Goal: Transaction & Acquisition: Purchase product/service

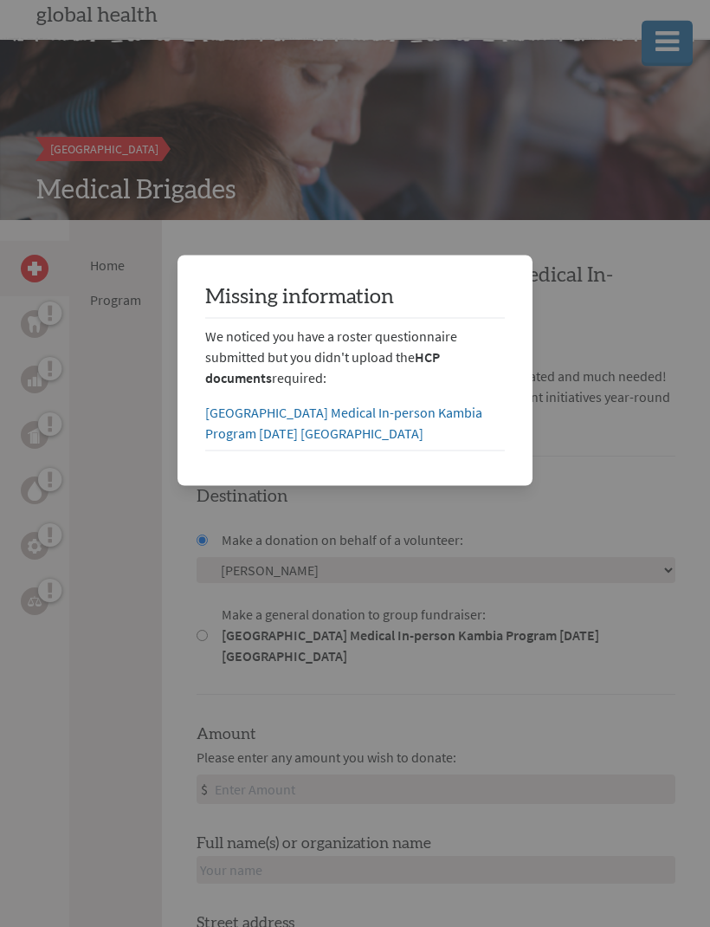
scroll to position [108, 0]
click at [419, 410] on link "[GEOGRAPHIC_DATA] Medical In-person Kambia Program [DATE] [GEOGRAPHIC_DATA]" at bounding box center [343, 423] width 277 height 38
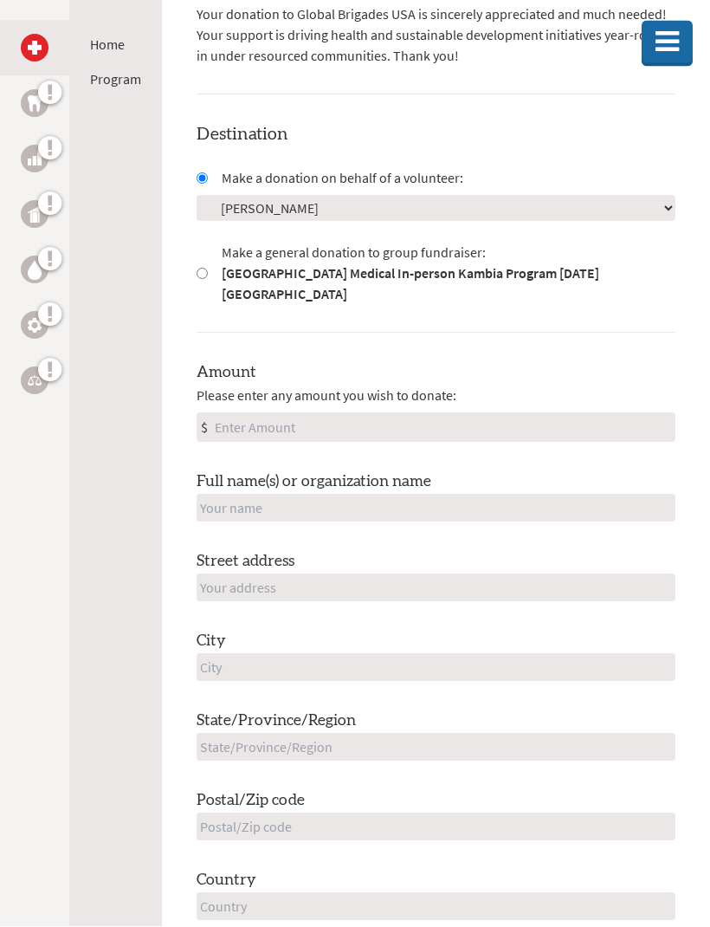
scroll to position [471, 0]
click at [495, 493] on input "text" at bounding box center [436, 507] width 479 height 28
type input "[GEOGRAPHIC_DATA]"
click at [367, 412] on input "Amount" at bounding box center [442, 426] width 463 height 28
type input "250"
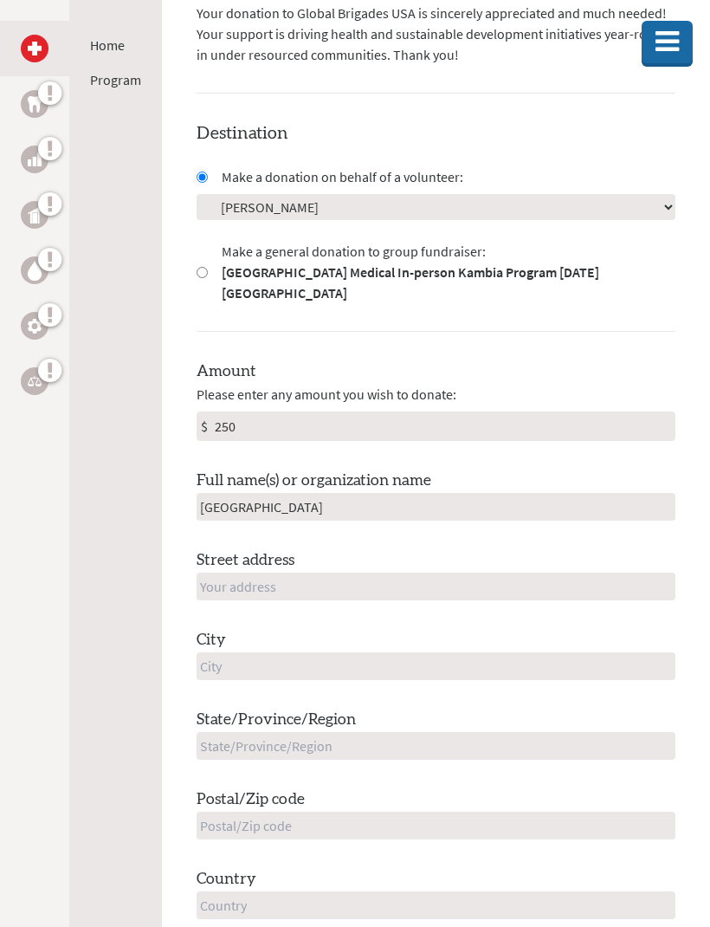
click at [538, 548] on div "Street address" at bounding box center [436, 574] width 479 height 52
click at [459, 548] on div "Street address" at bounding box center [436, 574] width 479 height 52
click at [404, 572] on input "text" at bounding box center [436, 586] width 479 height 28
type input "[STREET_ADDRESS]"
click at [473, 652] on input "text" at bounding box center [436, 666] width 479 height 28
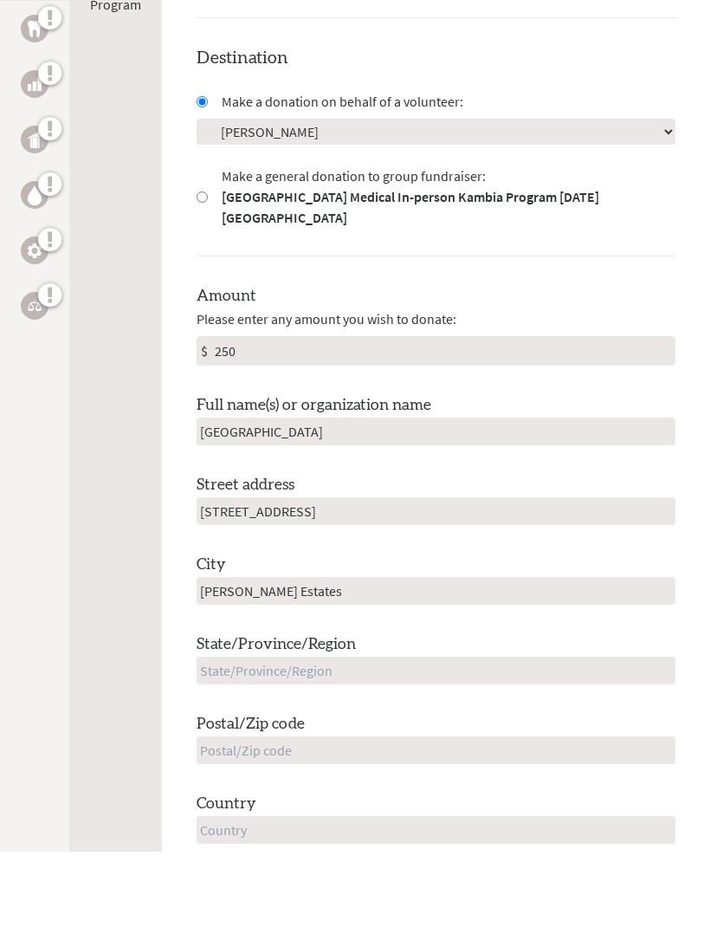
type input "[PERSON_NAME] Estates"
click at [476, 732] on input "text" at bounding box center [436, 746] width 479 height 28
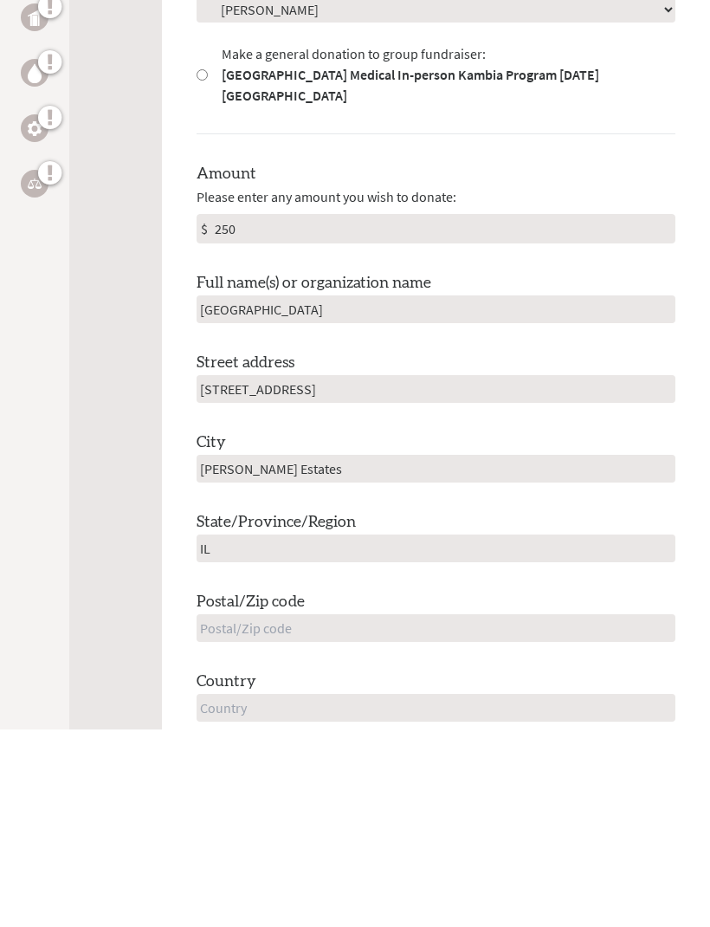
type input "IL"
click at [483, 811] on input "text" at bounding box center [436, 825] width 479 height 28
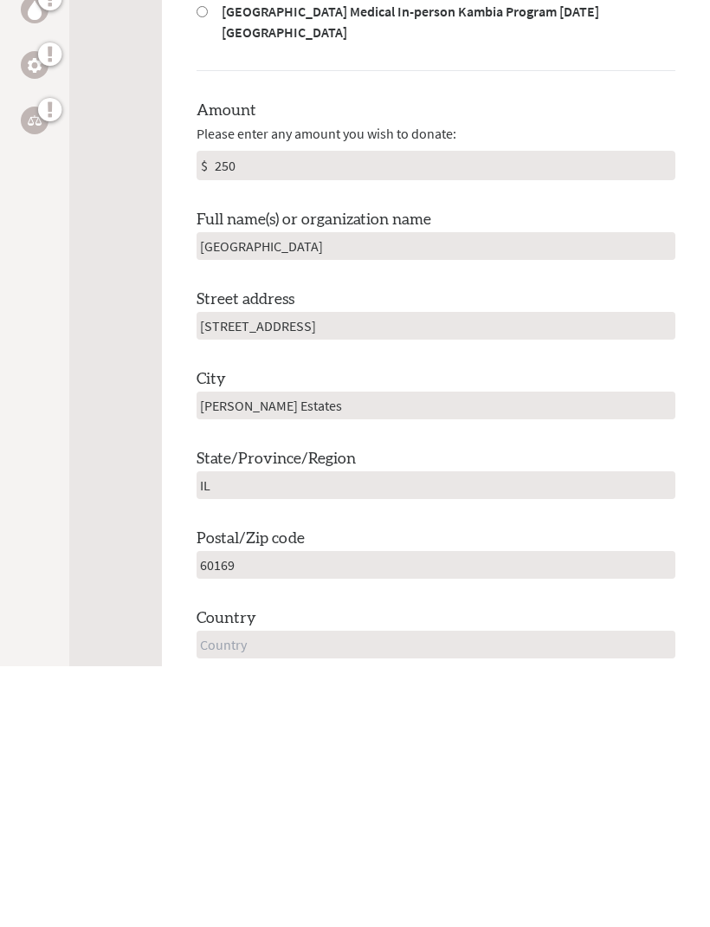
type input "60169"
click at [472, 891] on input "text" at bounding box center [436, 905] width 479 height 28
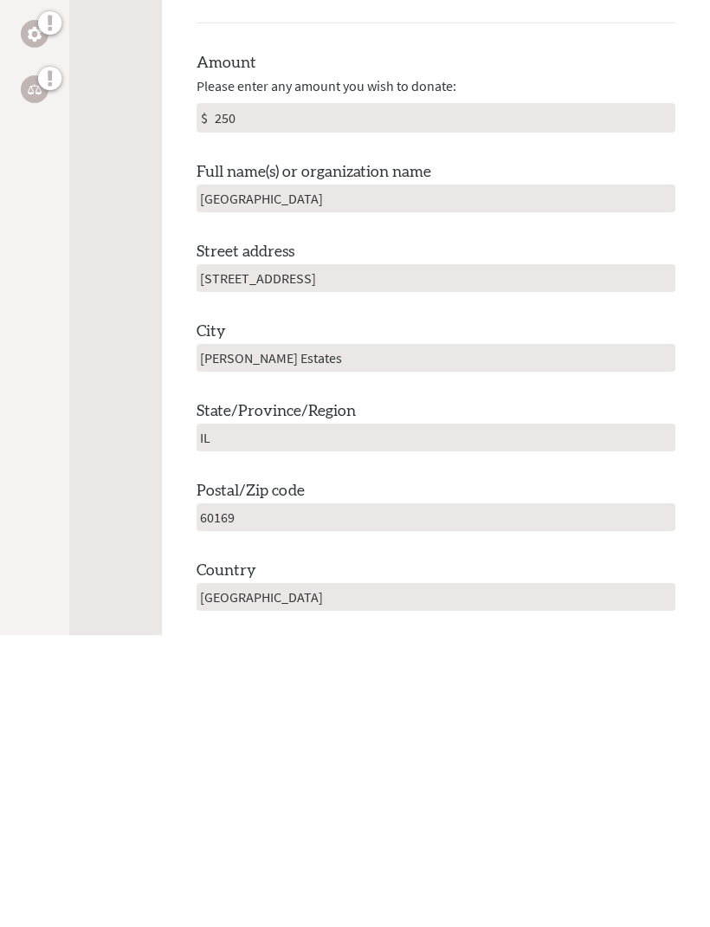
scroll to position [498, 0]
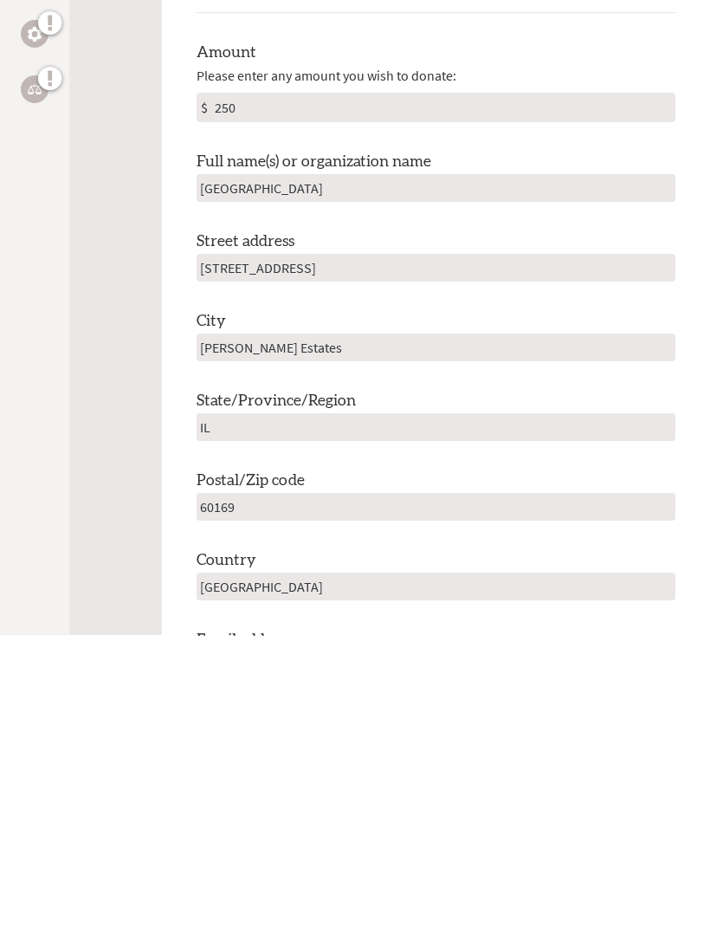
type input "[GEOGRAPHIC_DATA]"
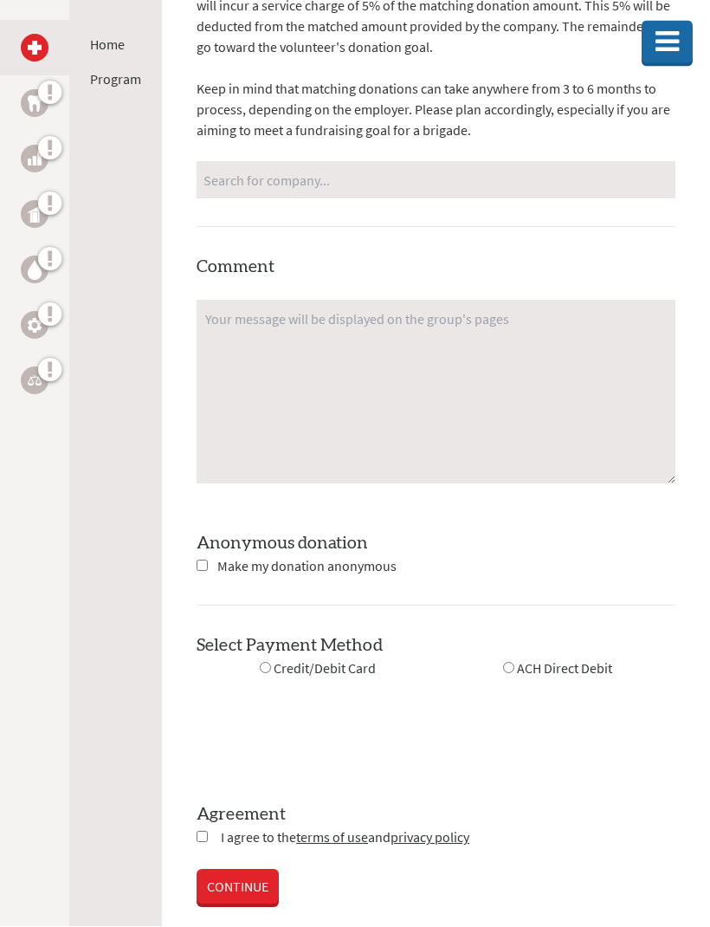
scroll to position [1703, 0]
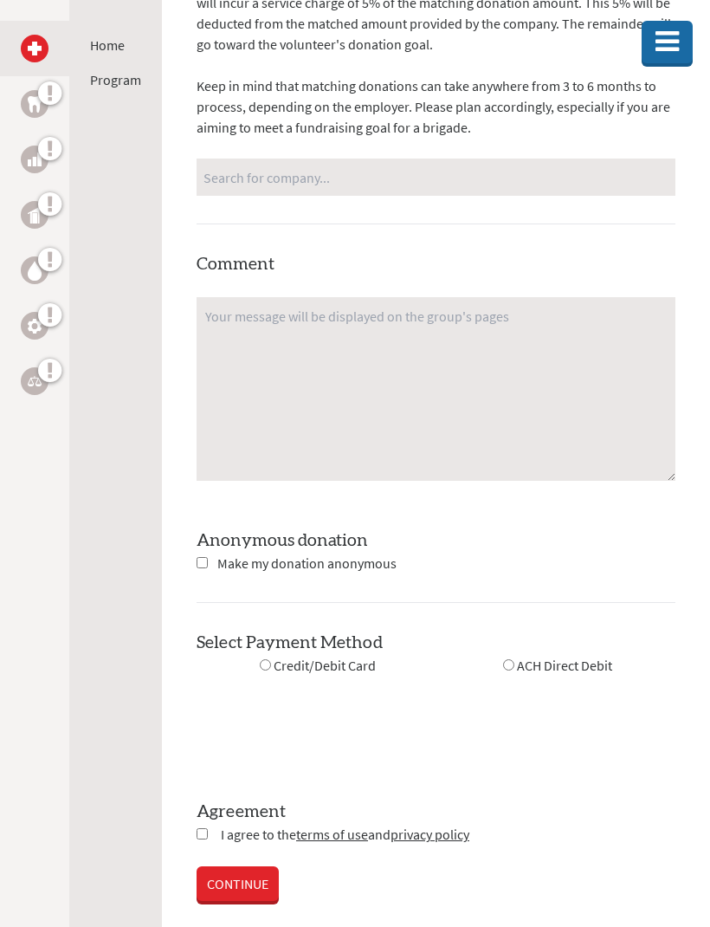
type input "[EMAIL_ADDRESS][PERSON_NAME][DOMAIN_NAME]"
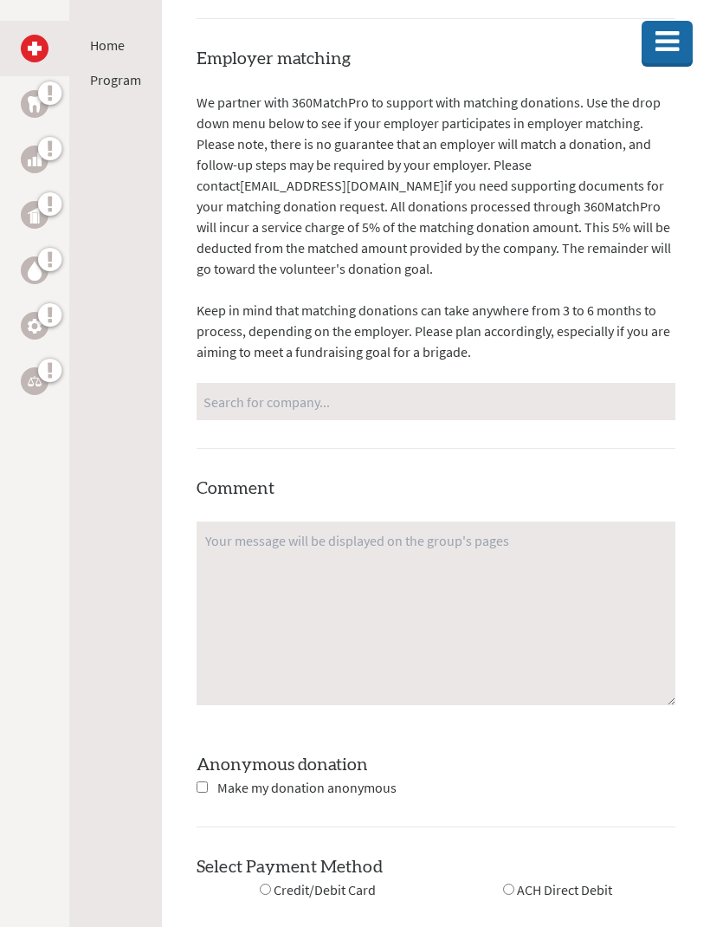
click at [434, 386] on input "Search for company..." at bounding box center [435, 401] width 465 height 30
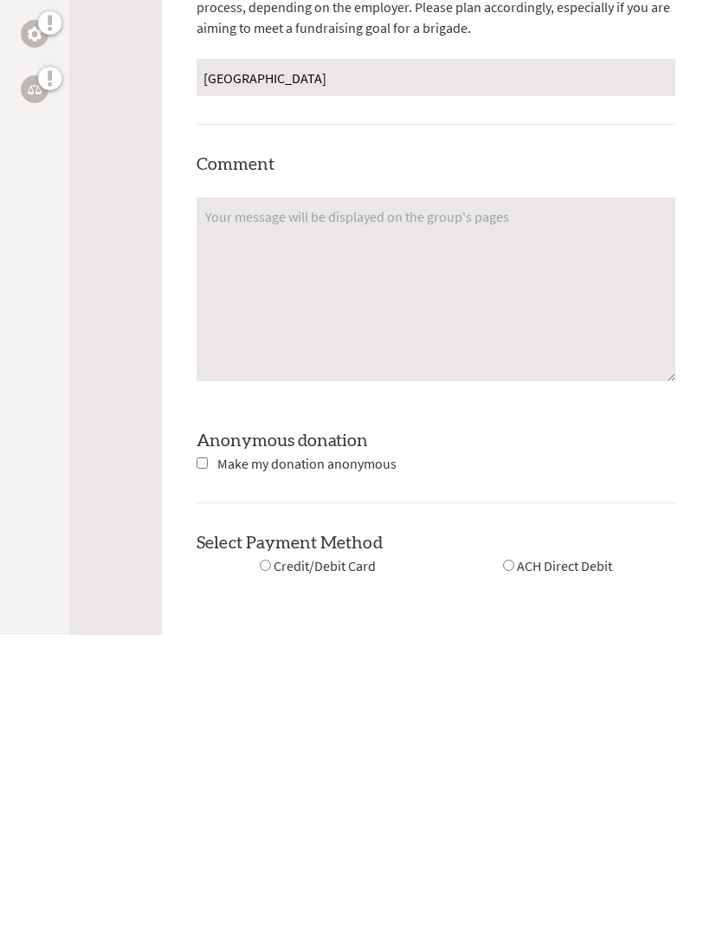
scroll to position [1586, 0]
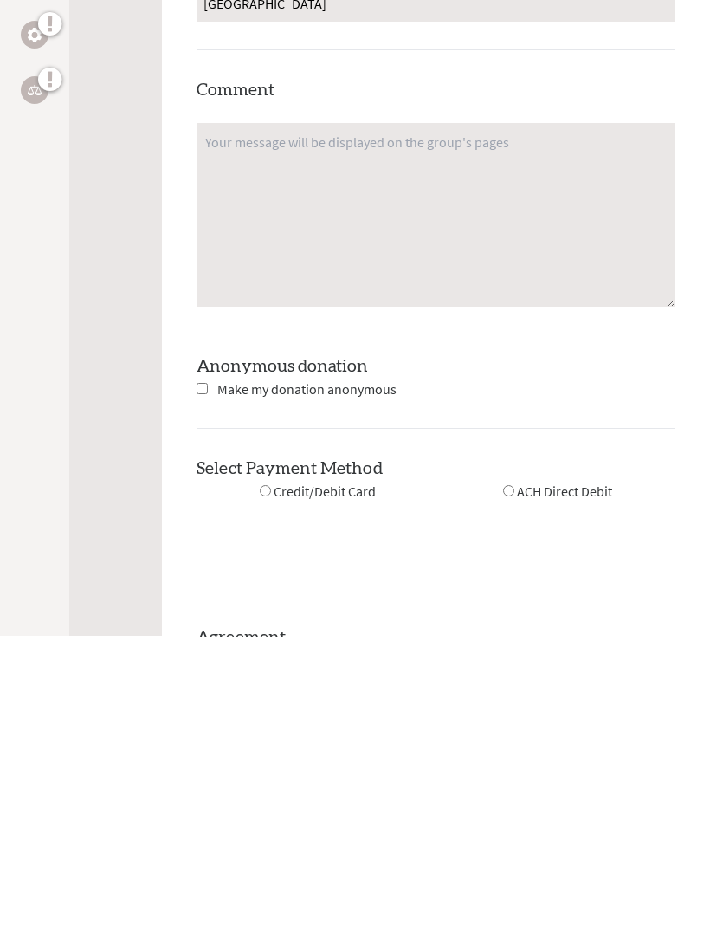
type input "[GEOGRAPHIC_DATA]"
click at [281, 773] on span "Credit/Debit Card" at bounding box center [325, 781] width 102 height 17
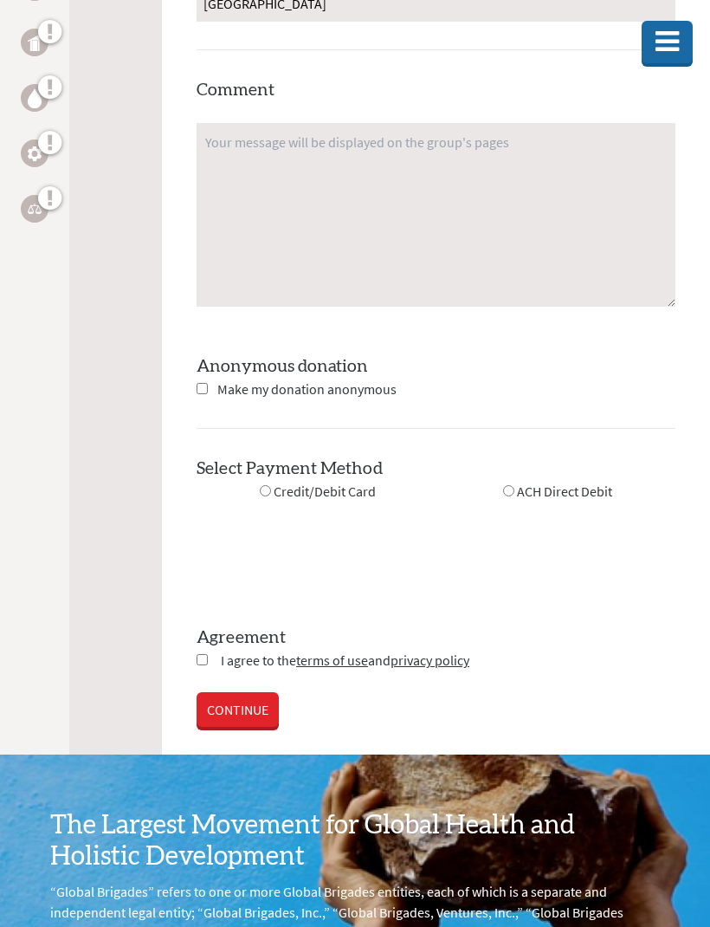
click at [270, 485] on input "radio" at bounding box center [265, 490] width 11 height 11
radio input "true"
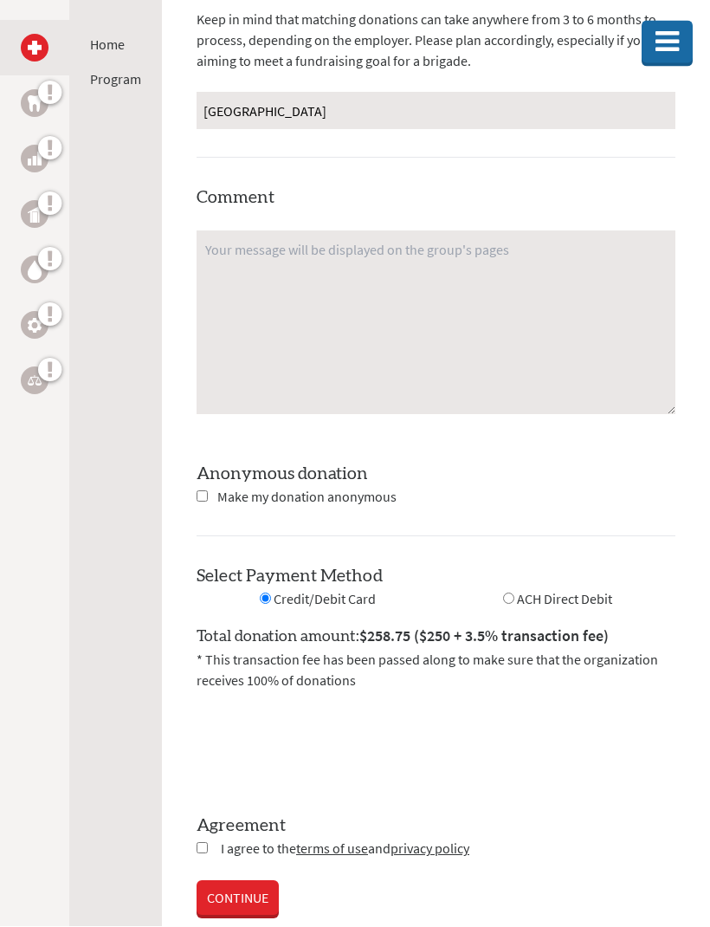
scroll to position [1770, 0]
click at [242, 881] on link "CONTINUE" at bounding box center [238, 898] width 82 height 35
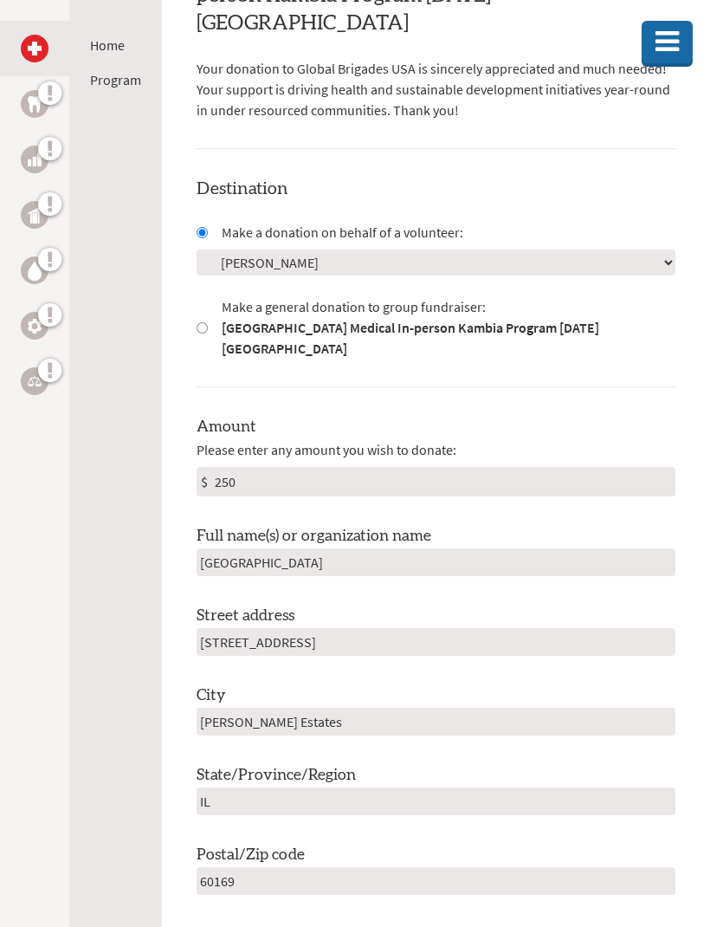
scroll to position [414, 0]
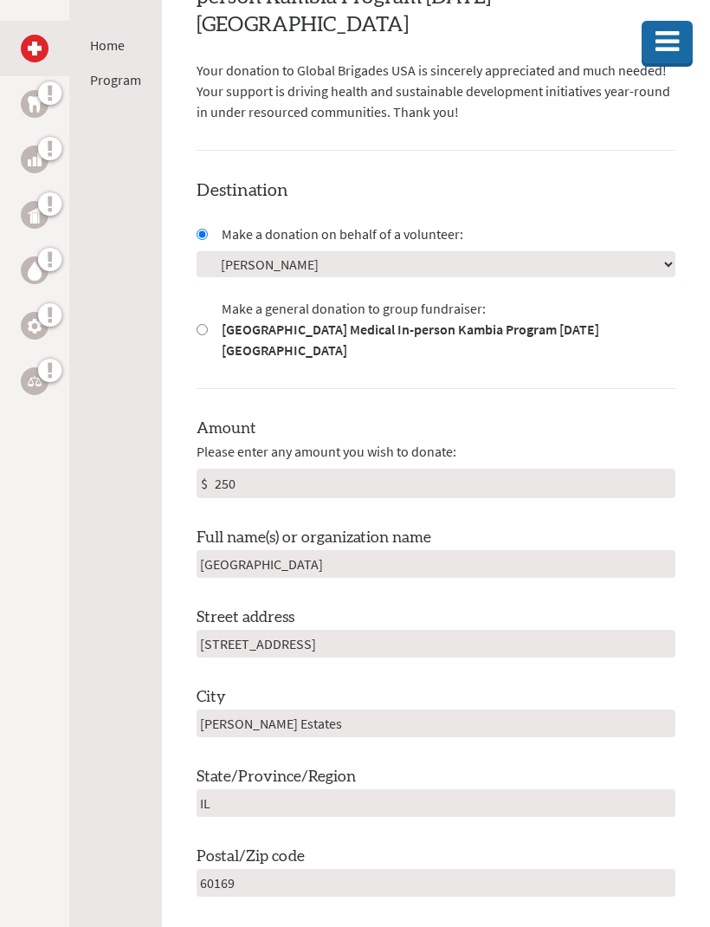
click at [207, 324] on input "Make a general donation to group fundraiser: [GEOGRAPHIC_DATA] Medical In-perso…" at bounding box center [202, 329] width 11 height 11
radio input "true"
click at [201, 229] on input "Make a donation on behalf of a volunteer:" at bounding box center [202, 234] width 11 height 11
radio input "true"
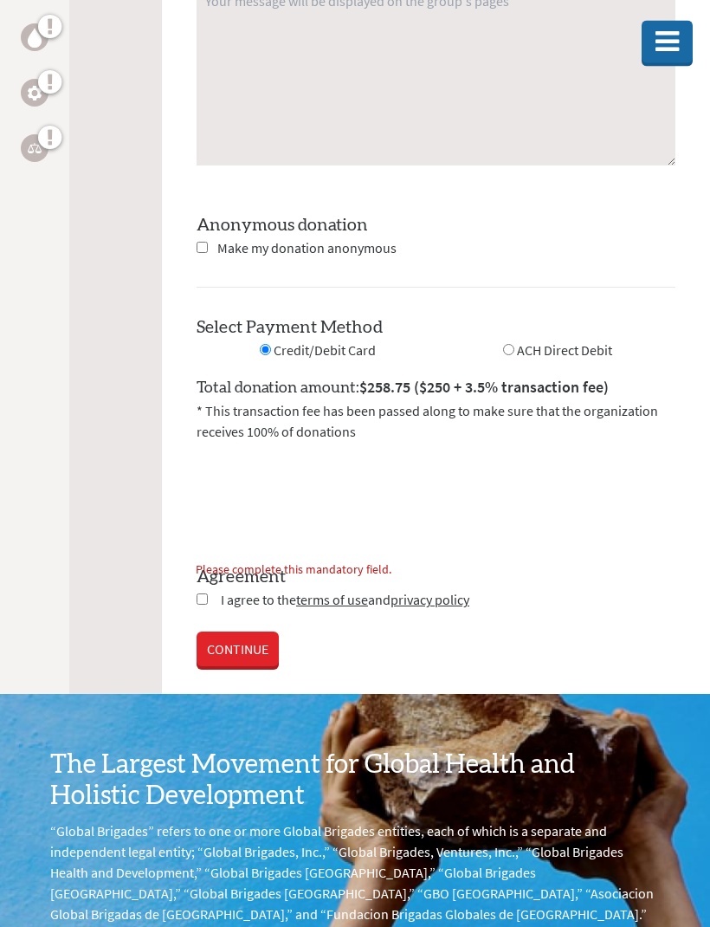
scroll to position [2063, 0]
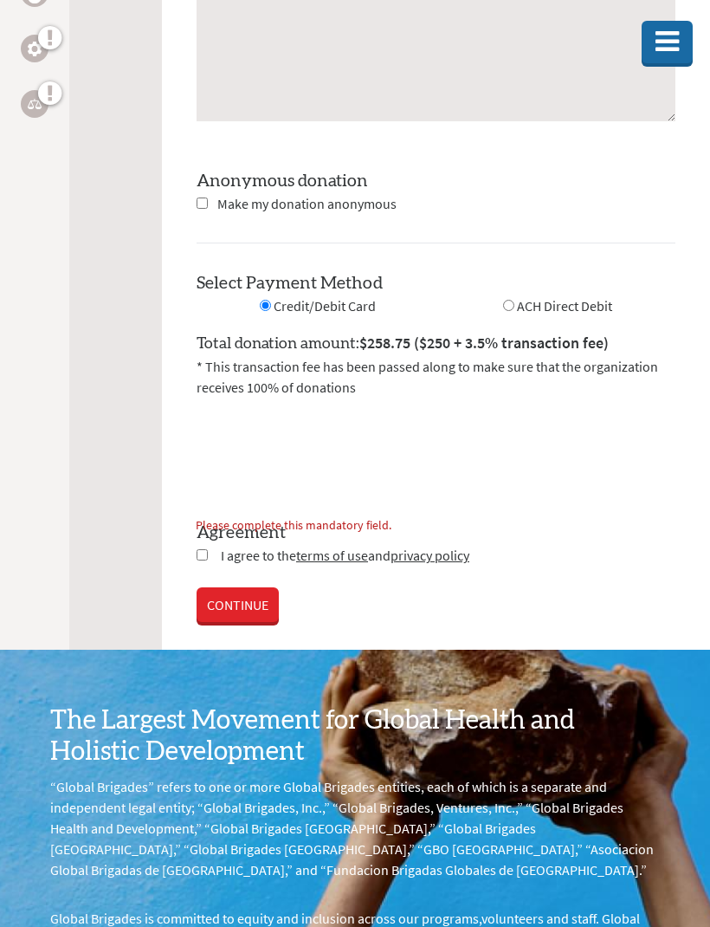
click at [203, 549] on input "checkbox" at bounding box center [202, 554] width 11 height 11
checkbox input "true"
click at [246, 589] on link "CONTINUE" at bounding box center [238, 606] width 82 height 35
